Goal: Task Accomplishment & Management: Manage account settings

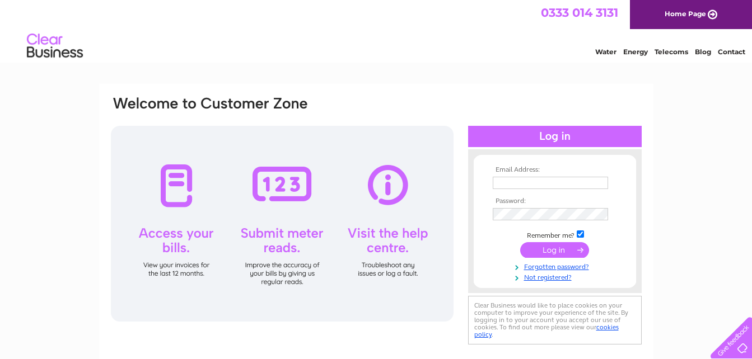
type input "[PERSON_NAME][EMAIL_ADDRESS][DOMAIN_NAME]"
click at [554, 250] on input "submit" at bounding box center [554, 250] width 69 height 16
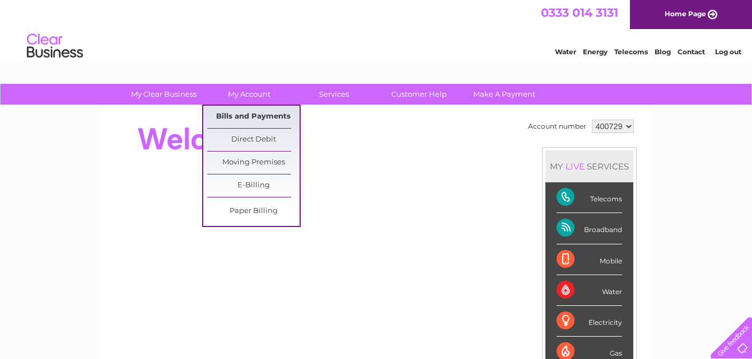
click at [263, 117] on link "Bills and Payments" at bounding box center [253, 117] width 92 height 22
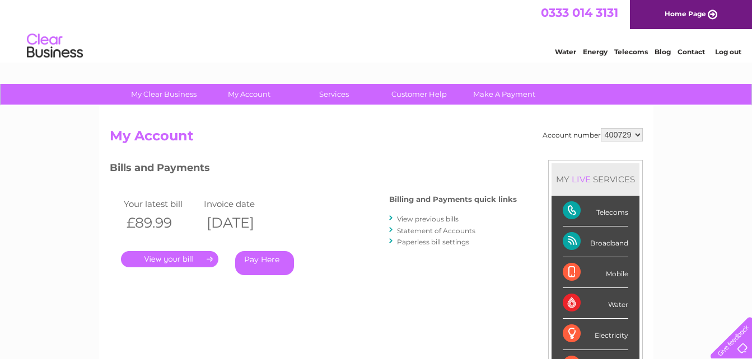
click at [169, 260] on link "." at bounding box center [169, 259] width 97 height 16
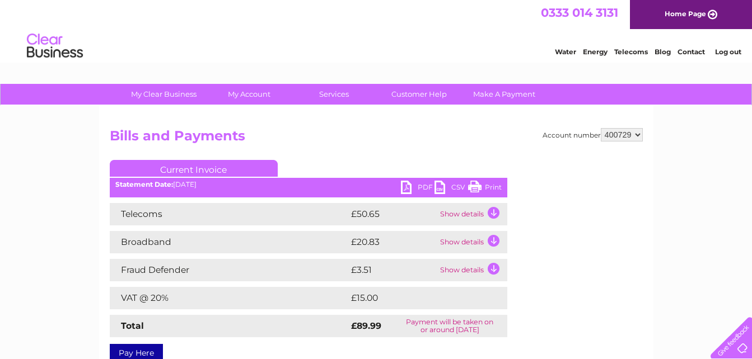
click at [424, 188] on link "PDF" at bounding box center [418, 189] width 34 height 16
